Goal: Answer question/provide support

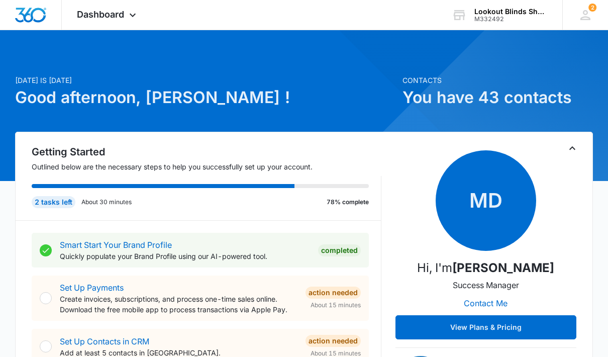
click at [139, 20] on icon at bounding box center [133, 15] width 12 height 12
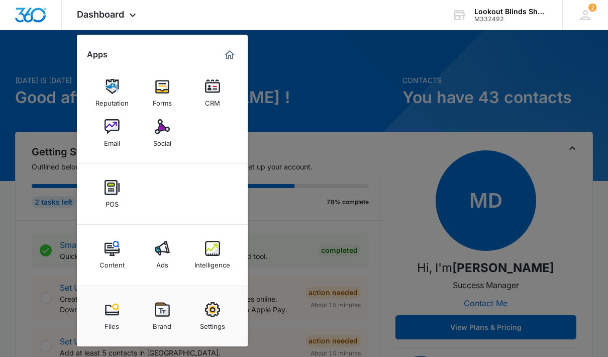
click at [217, 254] on img at bounding box center [212, 248] width 15 height 15
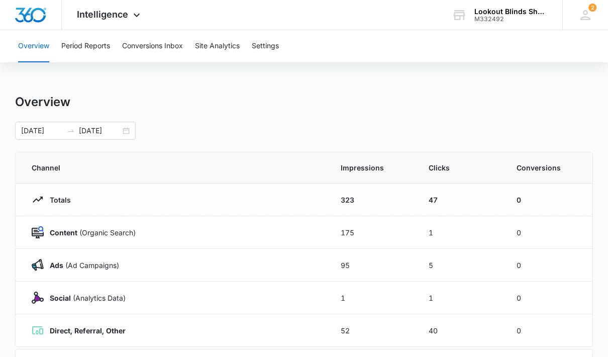
click at [161, 47] on button "Conversions Inbox" at bounding box center [152, 46] width 61 height 32
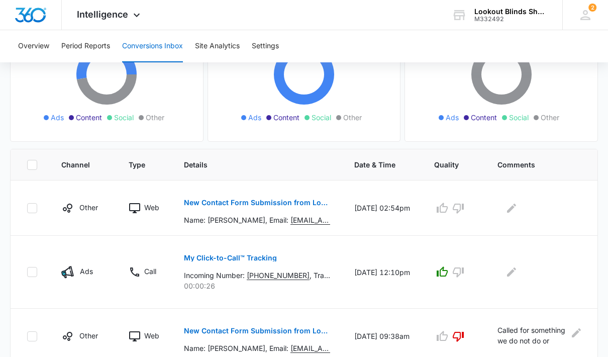
scroll to position [136, 0]
click at [464, 210] on button "button" at bounding box center [458, 208] width 16 height 16
click at [518, 210] on button "Edit Comments" at bounding box center [511, 208] width 16 height 16
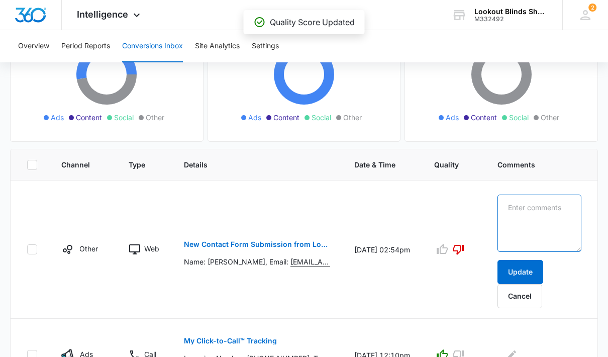
click at [545, 215] on textarea at bounding box center [539, 222] width 84 height 57
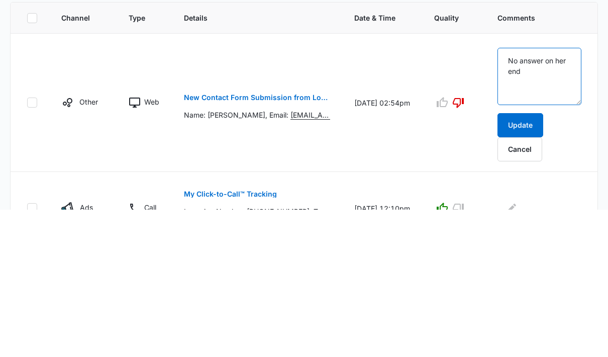
type textarea "No answer on her end"
click at [524, 260] on button "Update" at bounding box center [520, 272] width 46 height 24
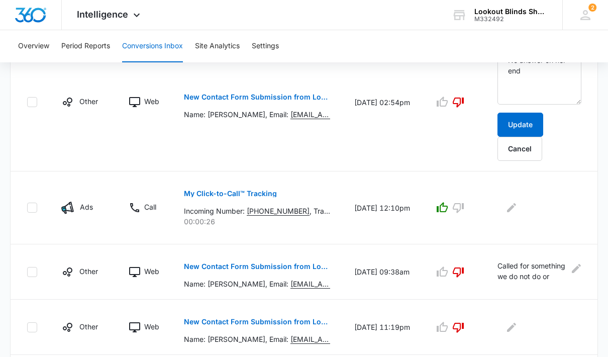
click at [531, 125] on button "Update" at bounding box center [520, 125] width 46 height 24
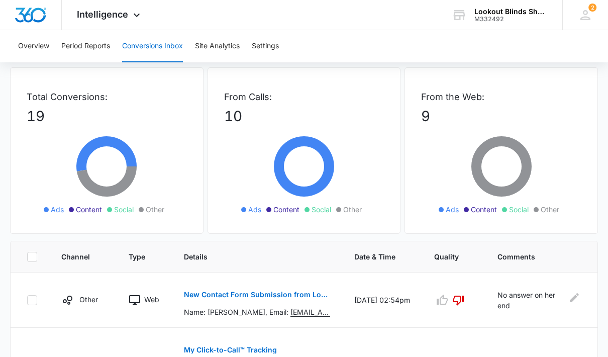
scroll to position [0, 0]
